Goal: Information Seeking & Learning: Find specific fact

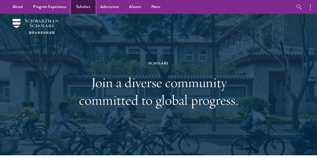
click at [87, 9] on link "Scholars" at bounding box center [83, 7] width 24 height 14
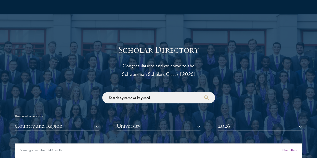
scroll to position [510, 0]
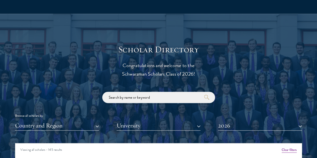
click at [124, 92] on input "search" at bounding box center [158, 97] width 113 height 11
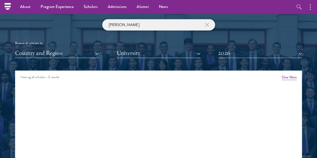
scroll to position [581, 0]
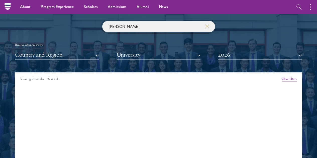
type input "[PERSON_NAME]"
click at [282, 76] on button "Clear filters" at bounding box center [289, 79] width 15 height 6
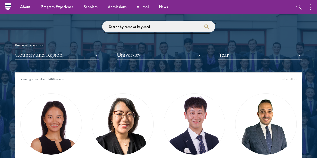
click at [160, 21] on input "search" at bounding box center [158, 26] width 113 height 11
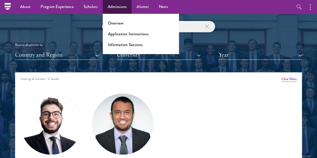
type input "[PERSON_NAME]"
